Goal: Find specific page/section: Find specific page/section

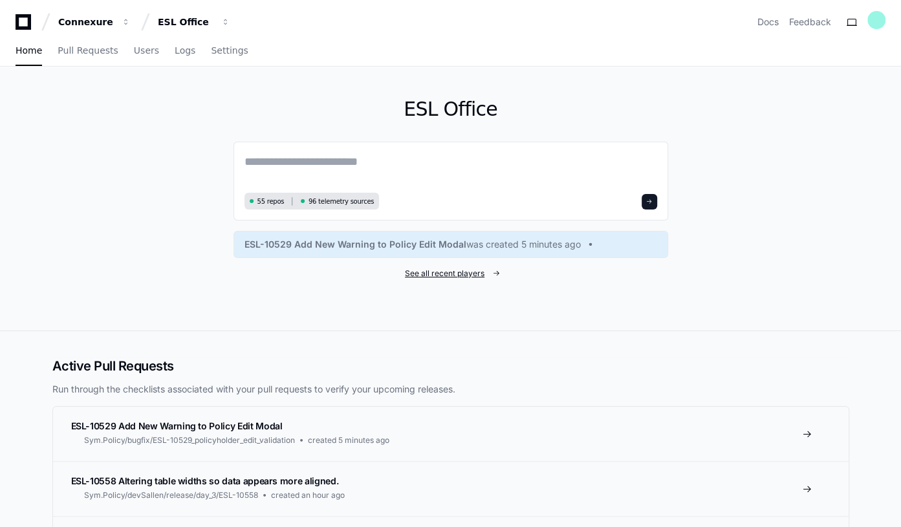
click at [460, 272] on span "See all recent players" at bounding box center [445, 273] width 80 height 10
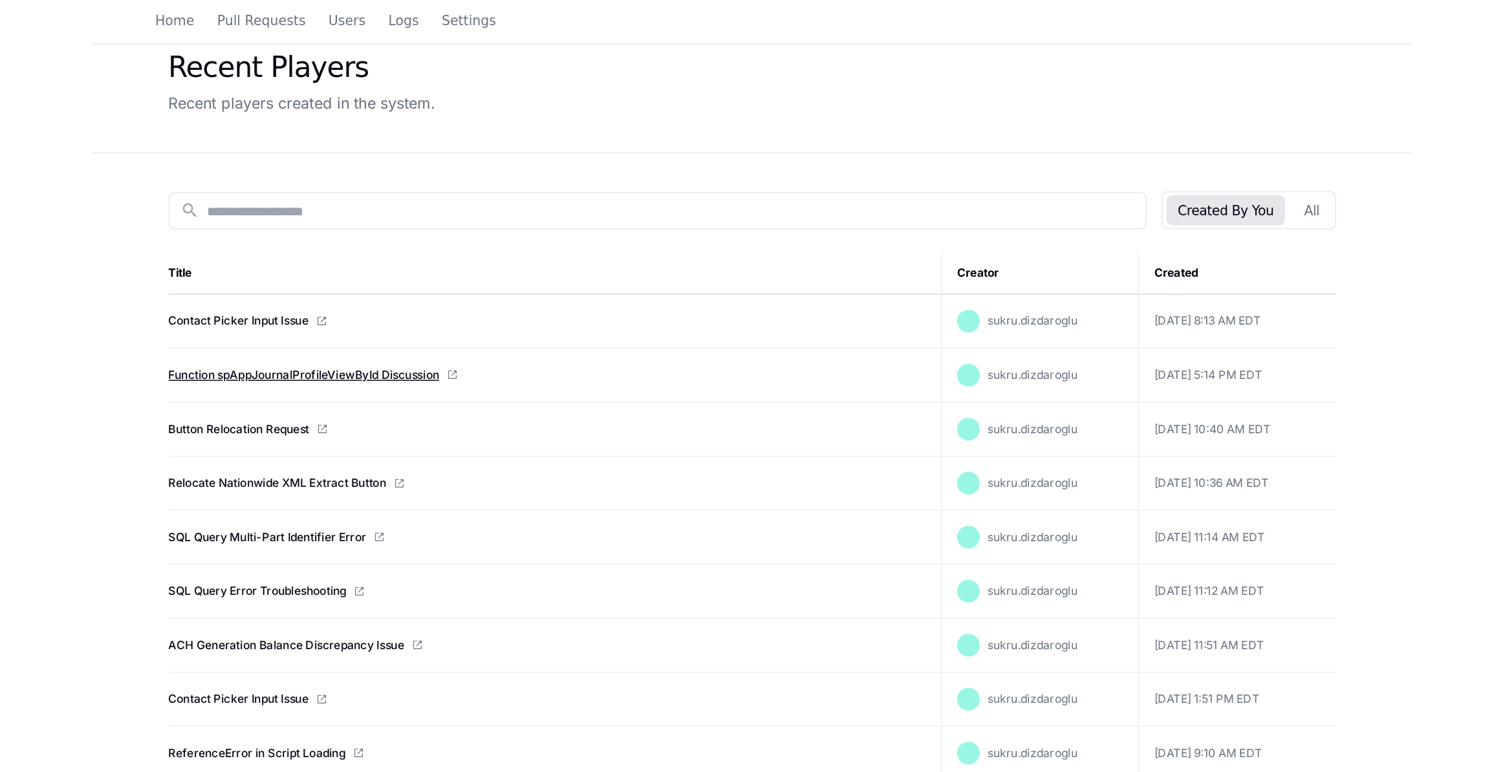
scroll to position [117, 0]
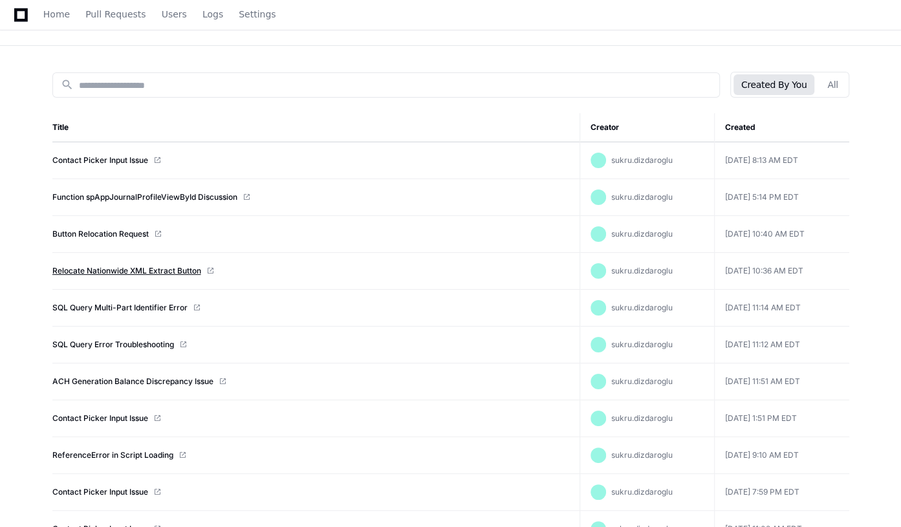
click at [131, 271] on link "Relocate Nationwide XML Extract Button" at bounding box center [126, 271] width 149 height 10
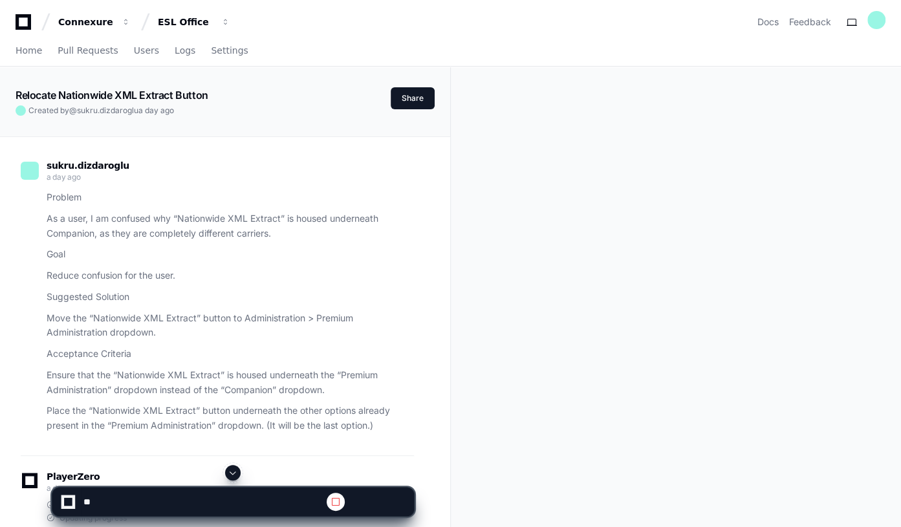
click at [232, 473] on span at bounding box center [233, 472] width 10 height 10
click at [235, 470] on span at bounding box center [233, 472] width 10 height 10
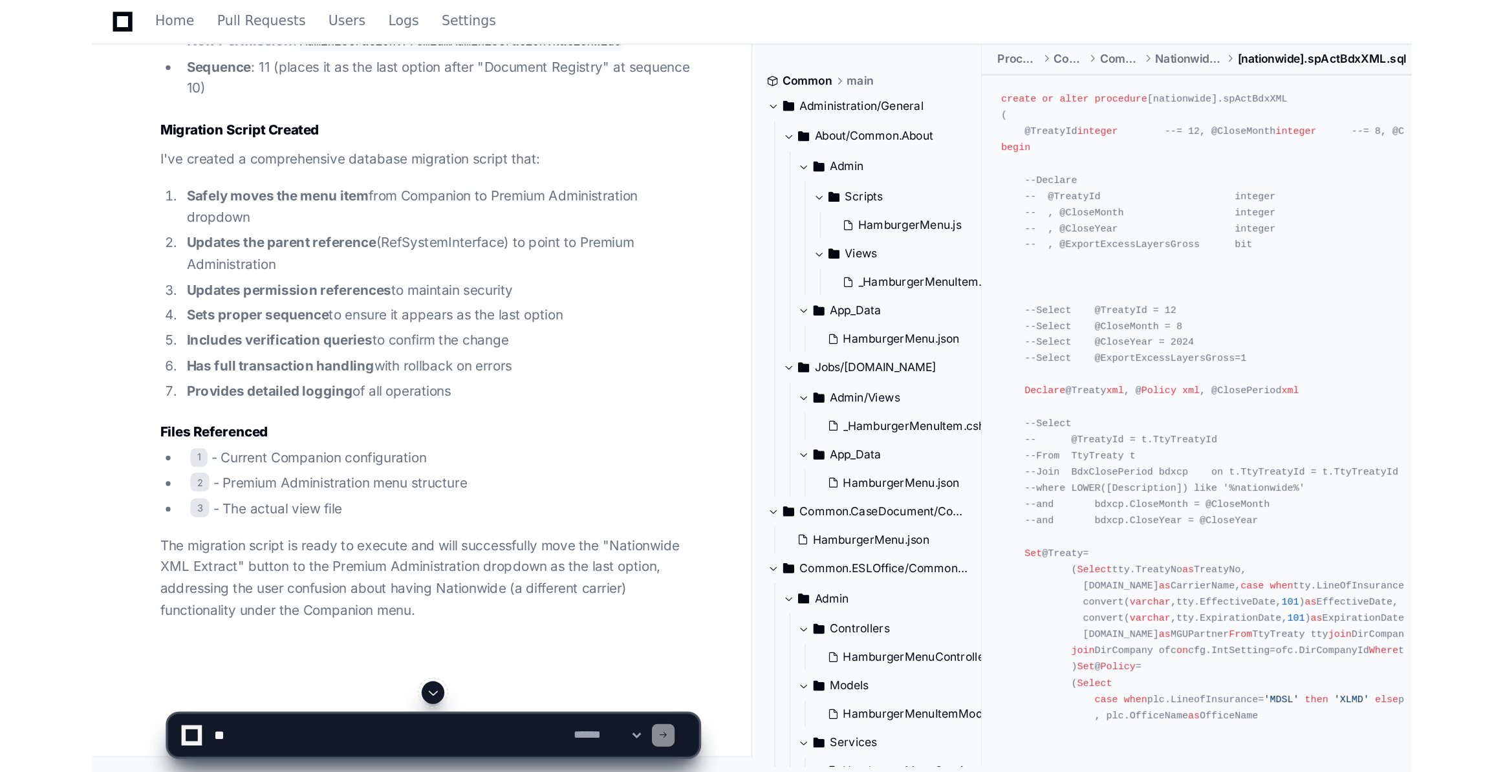
scroll to position [3052, 0]
